Goal: Find specific page/section: Find specific page/section

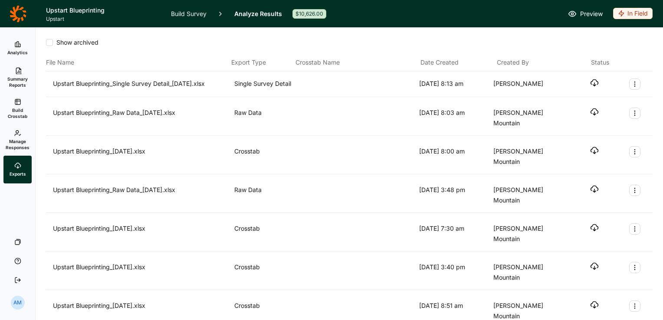
click at [17, 46] on icon at bounding box center [17, 44] width 7 height 7
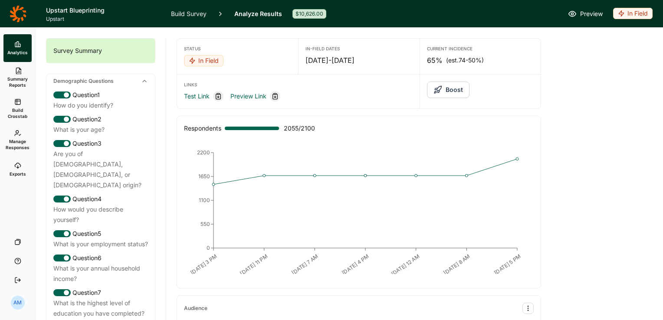
click at [18, 85] on span "Summary Reports" at bounding box center [17, 82] width 21 height 12
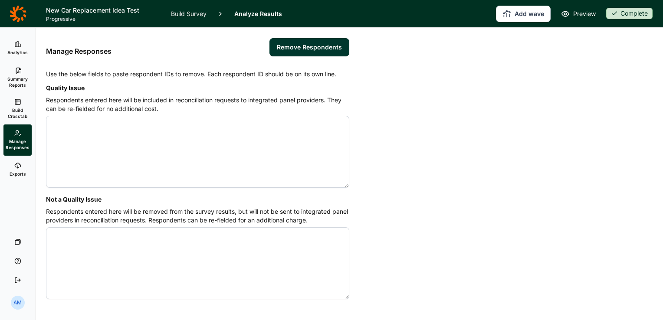
click at [13, 43] on link "Analytics" at bounding box center [17, 48] width 28 height 28
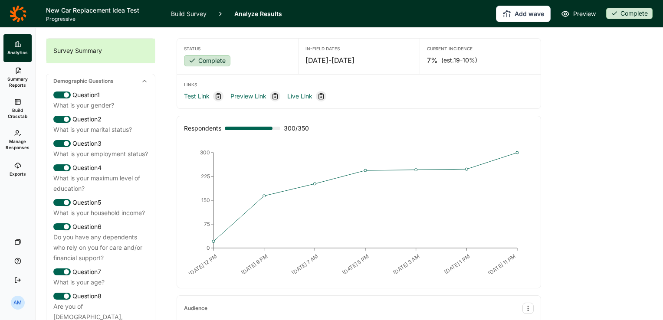
click at [199, 13] on link "Build Survey" at bounding box center [189, 13] width 36 height 27
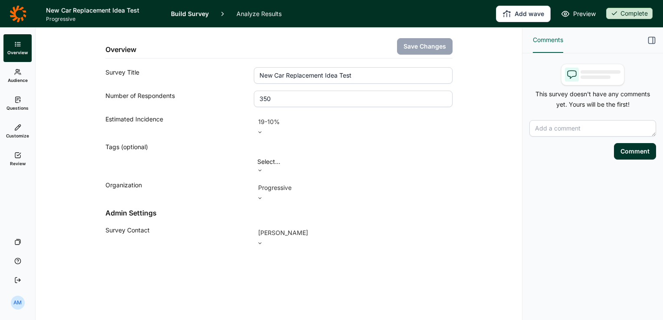
click at [16, 76] on link "Audience" at bounding box center [17, 76] width 28 height 28
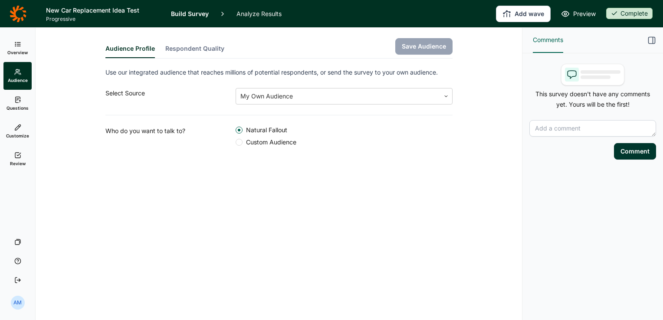
click at [14, 105] on span "Questions" at bounding box center [18, 108] width 22 height 6
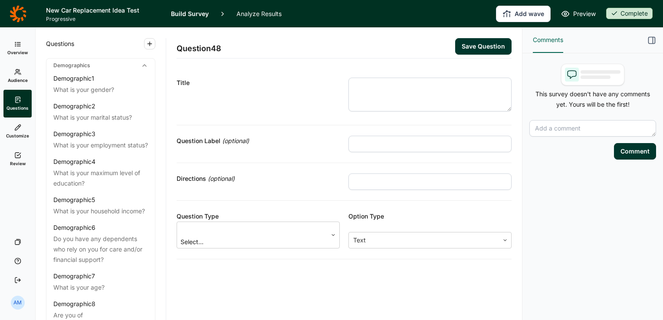
click at [267, 12] on link "Analyze Results" at bounding box center [259, 13] width 45 height 27
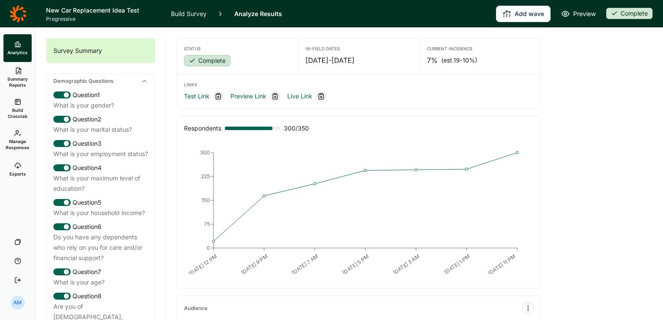
click at [17, 169] on icon at bounding box center [17, 165] width 7 height 7
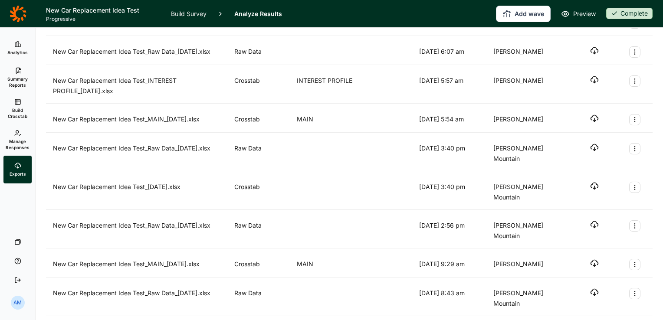
scroll to position [171, 0]
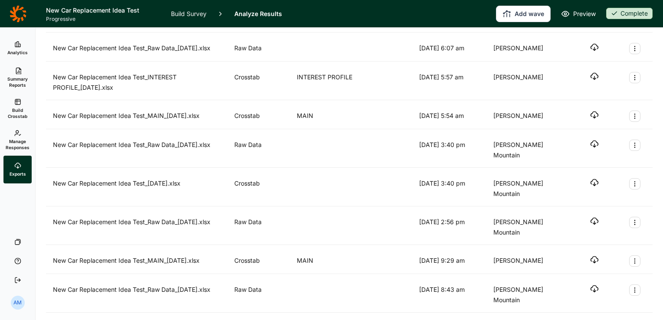
click at [590, 181] on icon "button" at bounding box center [594, 182] width 9 height 9
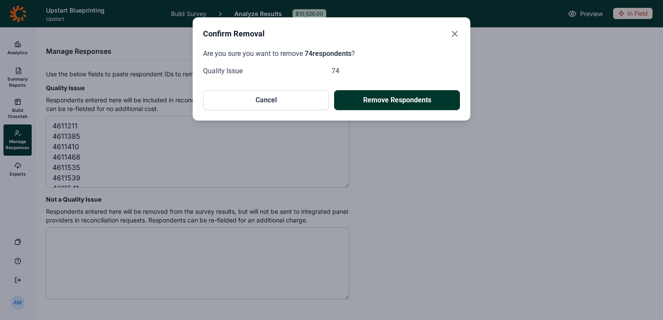
scroll to position [714, 0]
click at [456, 33] on icon "Close" at bounding box center [455, 34] width 10 height 10
